Goal: Task Accomplishment & Management: Use online tool/utility

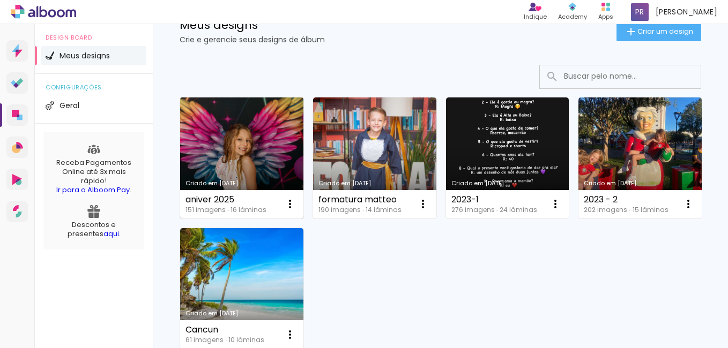
scroll to position [41, 0]
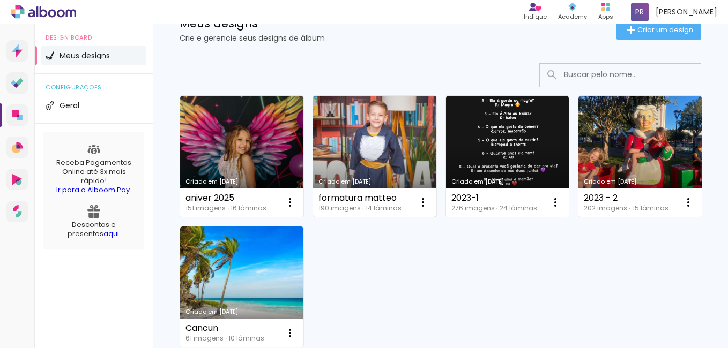
click at [383, 163] on link "Criado em [DATE]" at bounding box center [374, 156] width 123 height 121
